Goal: Communication & Community: Answer question/provide support

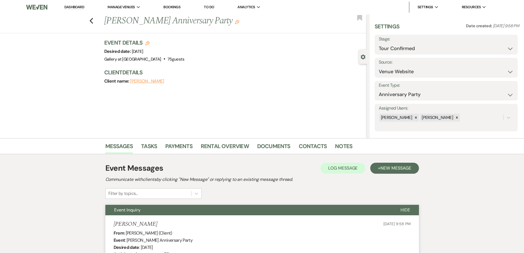
select select "4"
select select "5"
select select "17"
click at [76, 7] on link "Dashboard" at bounding box center [74, 7] width 20 height 5
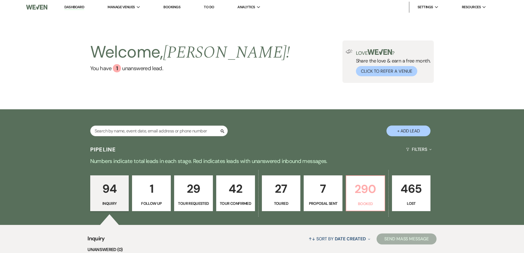
click at [357, 195] on p "290" at bounding box center [366, 189] width 32 height 18
click at [365, 94] on div "Welcome, [PERSON_NAME] ! You have 1 unanswered lead . Love ? Share the love & e…" at bounding box center [262, 61] width 524 height 95
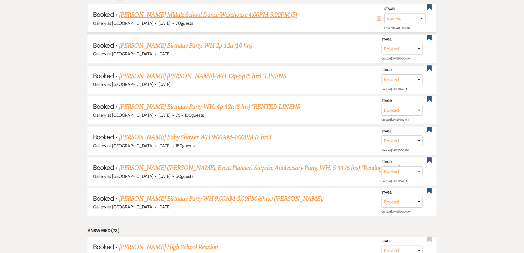
scroll to position [303, 0]
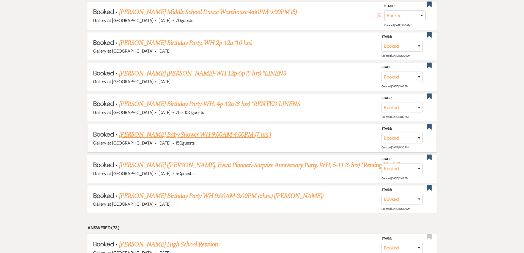
click at [188, 135] on link "[PERSON_NAME] Baby Shower WH 9:00AM-4:00PM (7 hrs.)" at bounding box center [195, 135] width 152 height 10
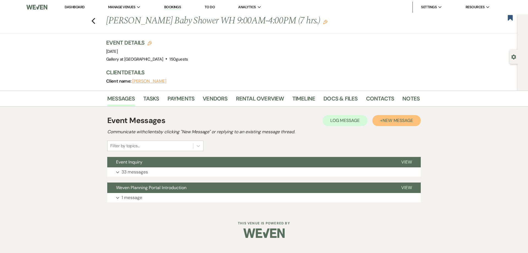
click at [403, 123] on button "+ New Message" at bounding box center [397, 120] width 48 height 11
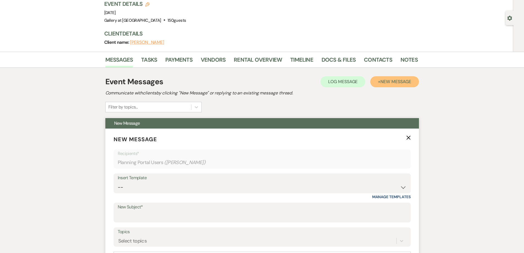
scroll to position [83, 0]
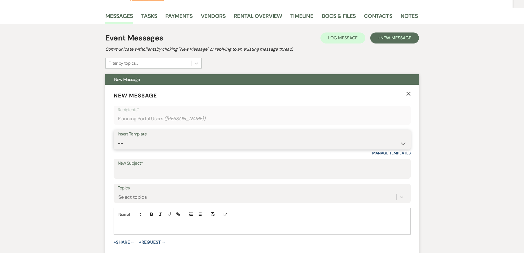
click at [196, 146] on select "-- Initial Inquiry Response-DATE IS AVAILABLE Initial Inquiry Response-DATE NOT…" at bounding box center [262, 143] width 289 height 11
select select "3640"
click at [118, 138] on select "-- Initial Inquiry Response-DATE IS AVAILABLE Initial Inquiry Response-DATE NOT…" at bounding box center [262, 143] width 289 height 11
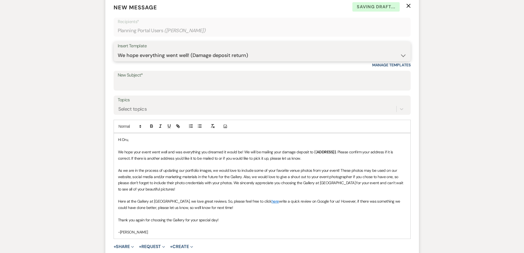
scroll to position [193, 0]
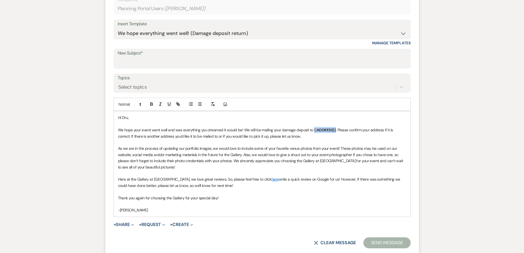
drag, startPoint x: 334, startPoint y: 130, endPoint x: 313, endPoint y: 133, distance: 21.6
click at [313, 133] on p "We hope your event went well and was everything you dreamed it would be! We wil…" at bounding box center [262, 133] width 288 height 12
click at [382, 129] on p "We hope your event went well and was everything you dreamed it would be! We wil…" at bounding box center [262, 133] width 288 height 12
click at [141, 63] on input "New Subject*" at bounding box center [262, 62] width 289 height 11
type input "We hope everything went well! (Damage deposit return)"
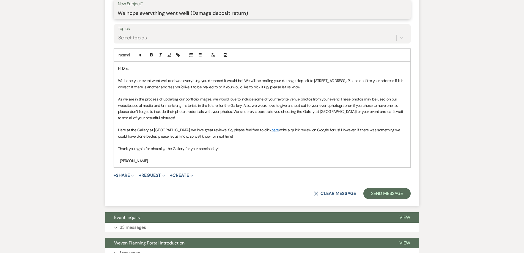
scroll to position [248, 0]
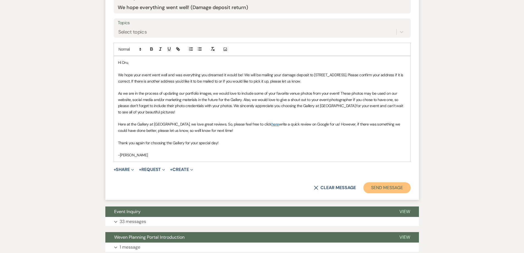
click at [382, 186] on button "Send Message" at bounding box center [386, 187] width 47 height 11
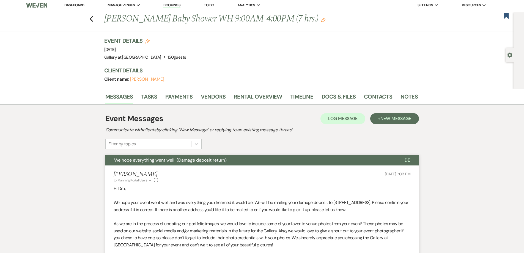
scroll to position [0, 0]
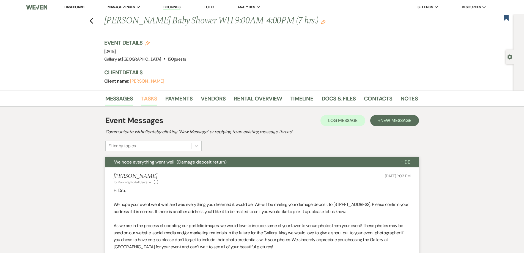
drag, startPoint x: 151, startPoint y: 102, endPoint x: 159, endPoint y: 97, distance: 9.0
click at [151, 102] on link "Tasks" at bounding box center [149, 100] width 16 height 12
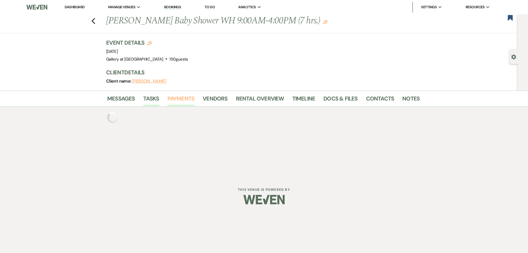
click at [177, 102] on link "Payments" at bounding box center [181, 100] width 27 height 12
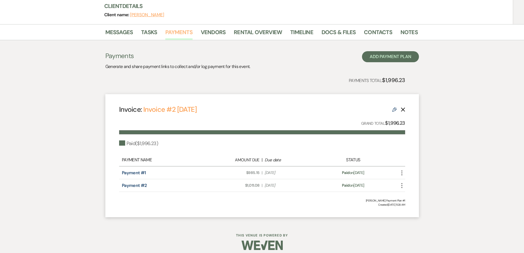
scroll to position [72, 0]
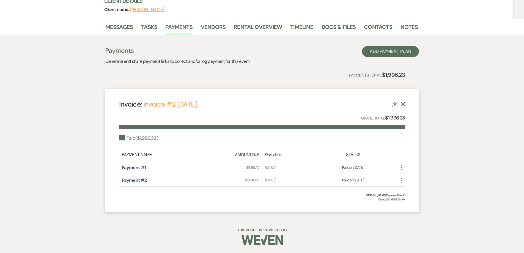
click at [402, 168] on use "button" at bounding box center [401, 167] width 1 height 5
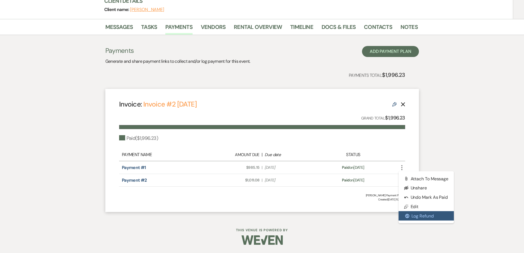
click at [415, 214] on button "$ Log Refund" at bounding box center [427, 215] width 56 height 9
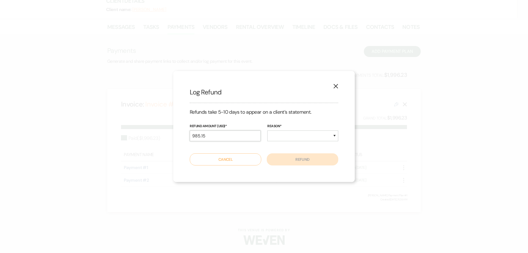
drag, startPoint x: 241, startPoint y: 134, endPoint x: 174, endPoint y: 136, distance: 67.5
click at [174, 137] on div "X Log Refund Refunds take 5-10 days to appear on a client’s statement. Refund A…" at bounding box center [264, 126] width 182 height 111
type input "250.00"
click at [305, 140] on select "Duplicate Fraudulent Requested by Customer Other" at bounding box center [302, 135] width 71 height 11
select select "other"
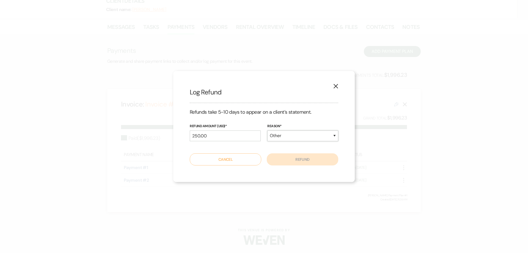
click at [267, 130] on select "Duplicate Fraudulent Requested by Customer Other" at bounding box center [302, 135] width 71 height 11
click at [304, 158] on button "Refund" at bounding box center [303, 159] width 72 height 12
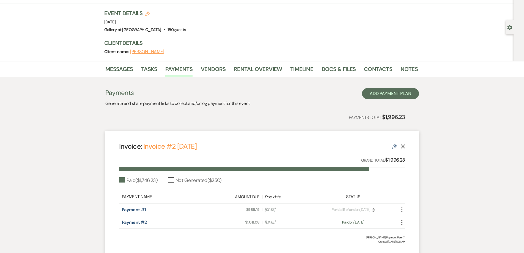
scroll to position [0, 0]
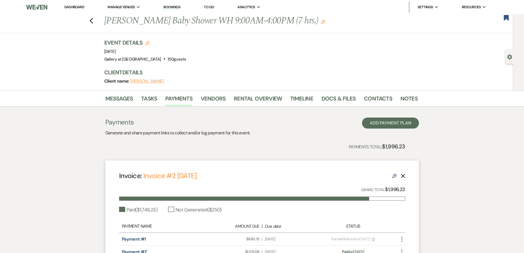
click at [503, 18] on div "Previous [PERSON_NAME] Baby Shower WH 9:00AM-4:00PM (7 hrs.) Edit Bookmark" at bounding box center [255, 23] width 516 height 19
click at [505, 18] on use "button" at bounding box center [506, 18] width 5 height 6
click at [92, 21] on icon "Previous" at bounding box center [91, 21] width 4 height 7
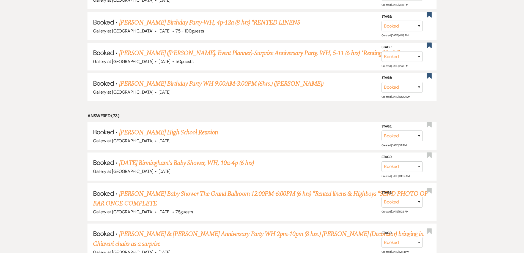
scroll to position [385, 0]
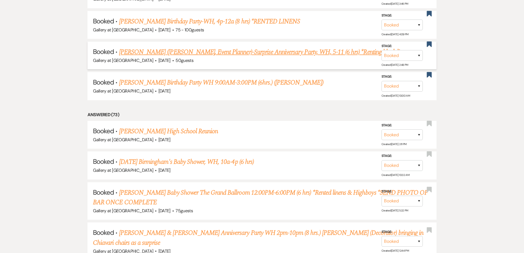
click at [170, 55] on link "[PERSON_NAME] ([PERSON_NAME], Event Planner)-Surprise Anniversary Party, WH, 5-…" at bounding box center [264, 52] width 291 height 10
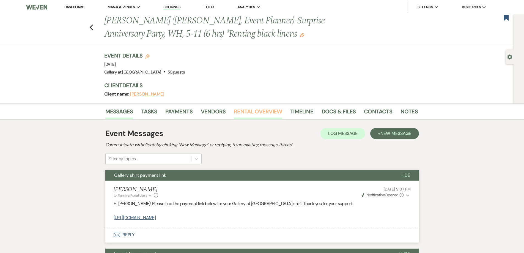
click at [242, 111] on link "Rental Overview" at bounding box center [258, 113] width 48 height 12
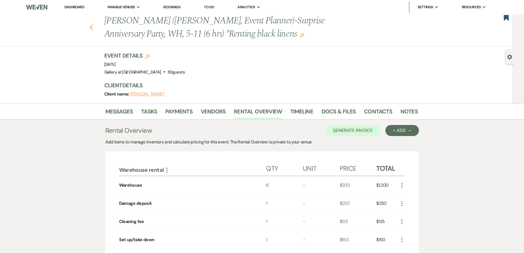
click at [94, 28] on icon "Previous" at bounding box center [91, 27] width 4 height 7
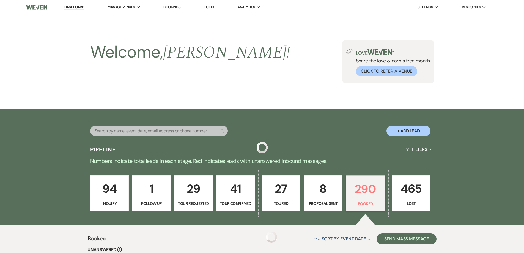
scroll to position [385, 0]
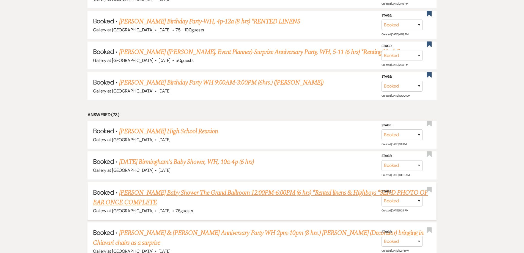
click at [240, 194] on link "[PERSON_NAME] Baby Shower The Grand Ballroom 12:00PM-6:00PM (6 hrs) *Rented lin…" at bounding box center [260, 198] width 335 height 20
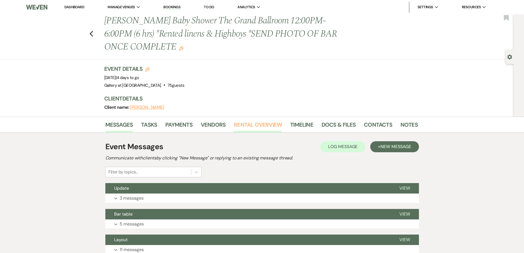
click at [250, 124] on link "Rental Overview" at bounding box center [258, 126] width 48 height 12
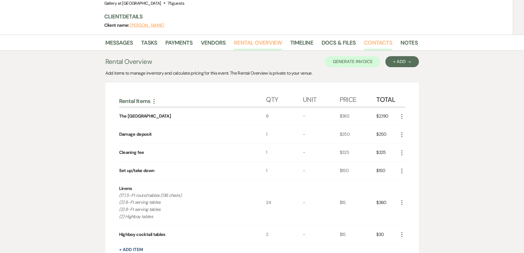
scroll to position [28, 0]
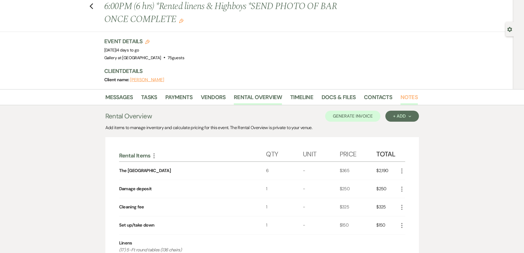
click at [405, 96] on link "Notes" at bounding box center [409, 99] width 17 height 12
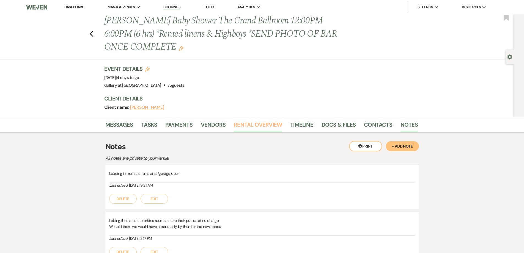
click at [260, 125] on link "Rental Overview" at bounding box center [258, 126] width 48 height 12
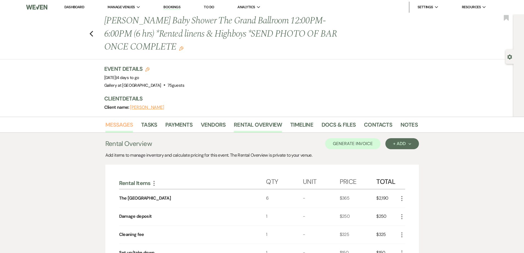
click at [130, 128] on link "Messages" at bounding box center [119, 126] width 28 height 12
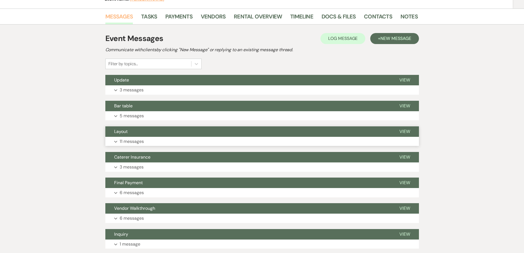
scroll to position [110, 0]
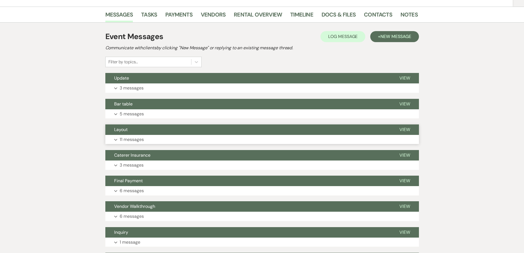
click at [164, 142] on button "Expand 11 messages" at bounding box center [262, 139] width 314 height 9
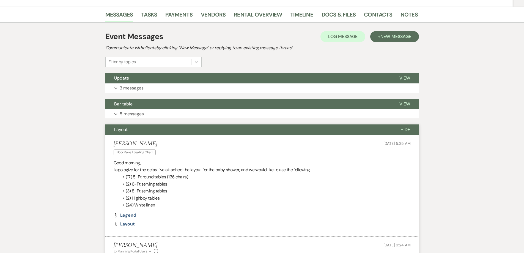
click at [176, 136] on li "Jasmine Blade Floor Plans / Seating Chart [DATE] 5:25 AM Good morning, I apolog…" at bounding box center [262, 186] width 314 height 102
click at [174, 130] on button "Layout" at bounding box center [248, 129] width 286 height 10
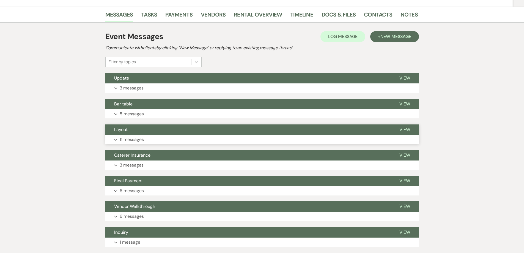
click at [181, 136] on button "Expand 11 messages" at bounding box center [262, 139] width 314 height 9
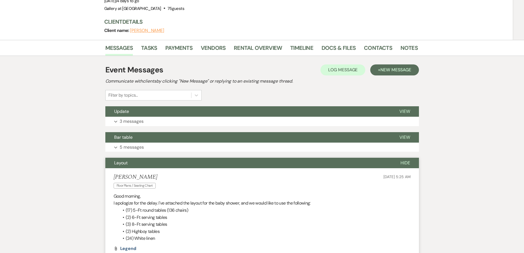
scroll to position [0, 0]
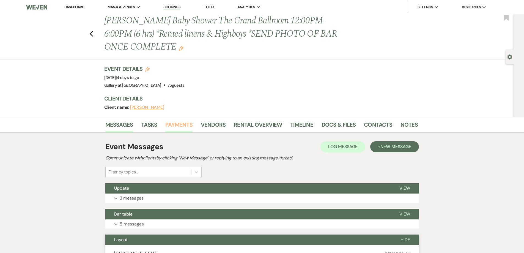
click at [183, 127] on link "Payments" at bounding box center [178, 126] width 27 height 12
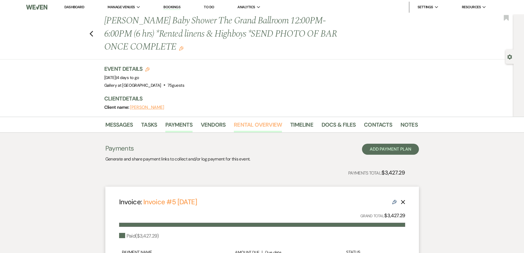
click at [256, 123] on link "Rental Overview" at bounding box center [258, 126] width 48 height 12
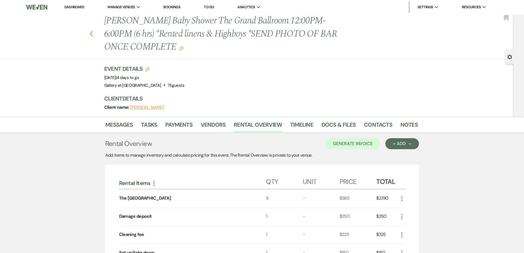
click at [94, 35] on icon "Previous" at bounding box center [91, 34] width 4 height 7
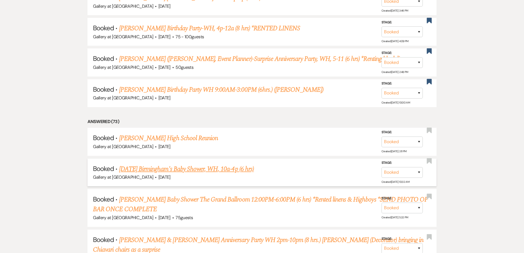
scroll to position [444, 0]
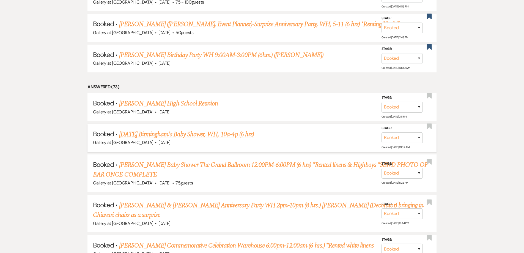
click at [181, 133] on link "[DATE] Birmingham's Baby Shower, WH, 10a-4p (6 hrs)" at bounding box center [186, 134] width 135 height 10
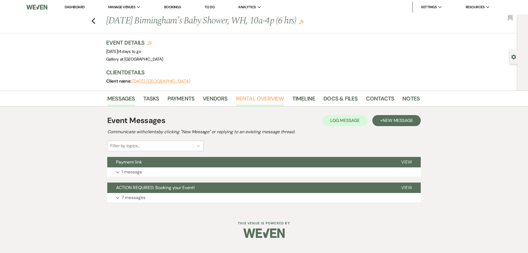
click at [242, 100] on link "Rental Overview" at bounding box center [260, 100] width 48 height 12
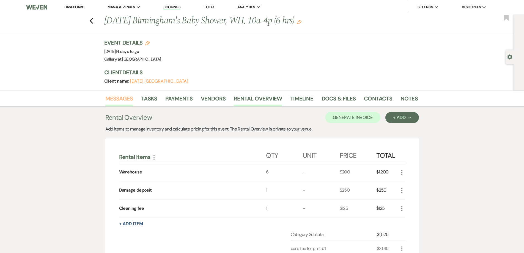
click at [118, 99] on link "Messages" at bounding box center [119, 100] width 28 height 12
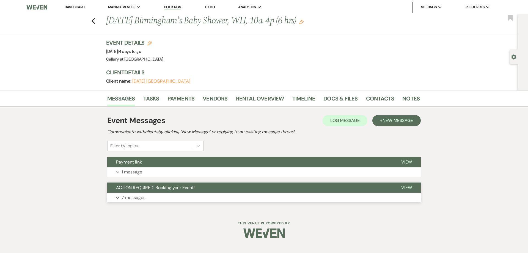
click at [182, 197] on button "Expand 7 messages" at bounding box center [264, 197] width 314 height 9
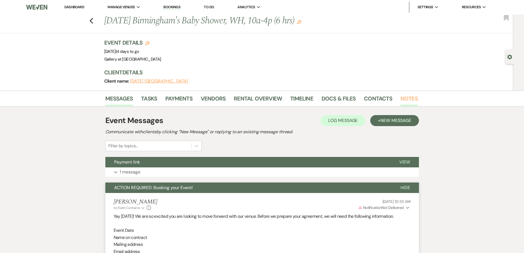
click at [402, 99] on link "Notes" at bounding box center [409, 100] width 17 height 12
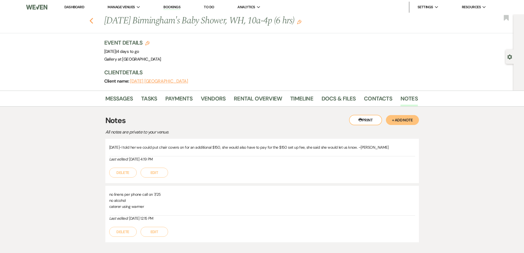
click at [92, 20] on use "button" at bounding box center [91, 21] width 4 height 6
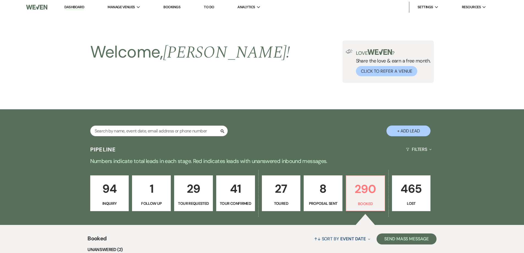
scroll to position [444, 0]
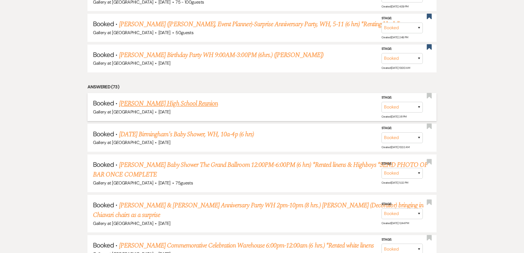
click at [157, 103] on link "[PERSON_NAME] High School Reunion" at bounding box center [168, 104] width 99 height 10
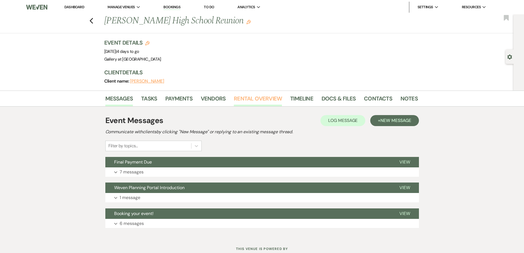
click at [259, 100] on link "Rental Overview" at bounding box center [258, 100] width 48 height 12
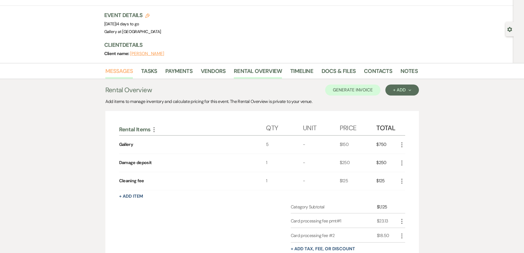
click at [124, 72] on link "Messages" at bounding box center [119, 73] width 28 height 12
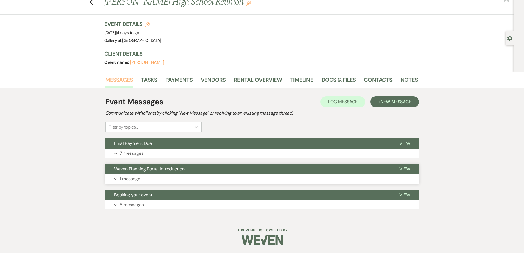
scroll to position [19, 0]
click at [157, 204] on button "Expand 6 messages" at bounding box center [262, 204] width 314 height 9
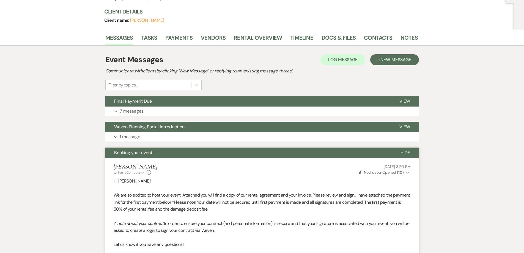
scroll to position [0, 0]
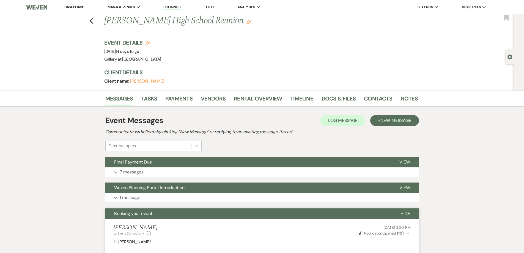
click at [408, 93] on li "Notes" at bounding box center [414, 99] width 26 height 13
click at [408, 97] on link "Notes" at bounding box center [409, 100] width 17 height 12
